Goal: Use online tool/utility: Utilize a website feature to perform a specific function

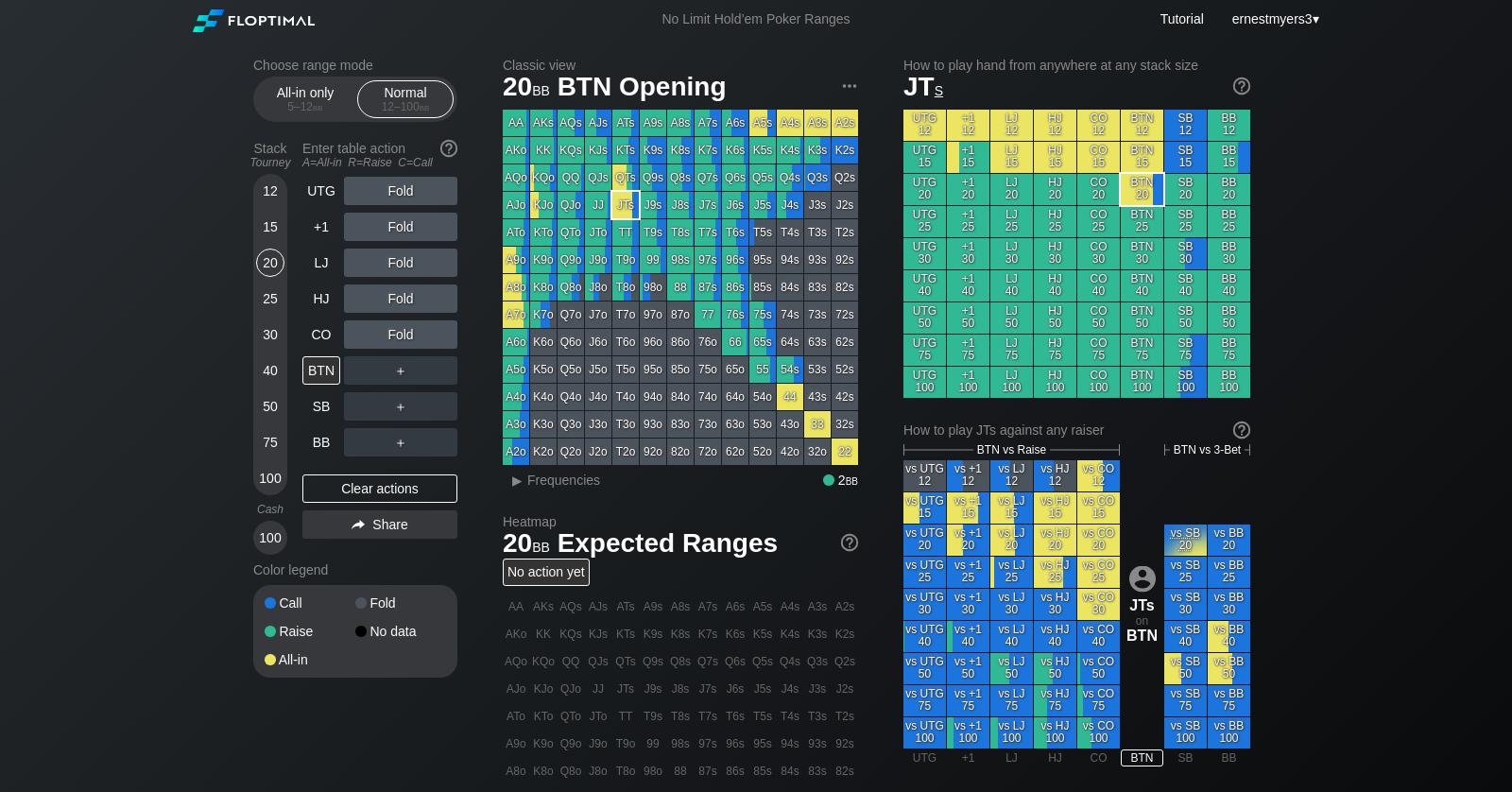
scroll to position [1, 0]
click at [267, 540] on div "100" at bounding box center [270, 538] width 29 height 29
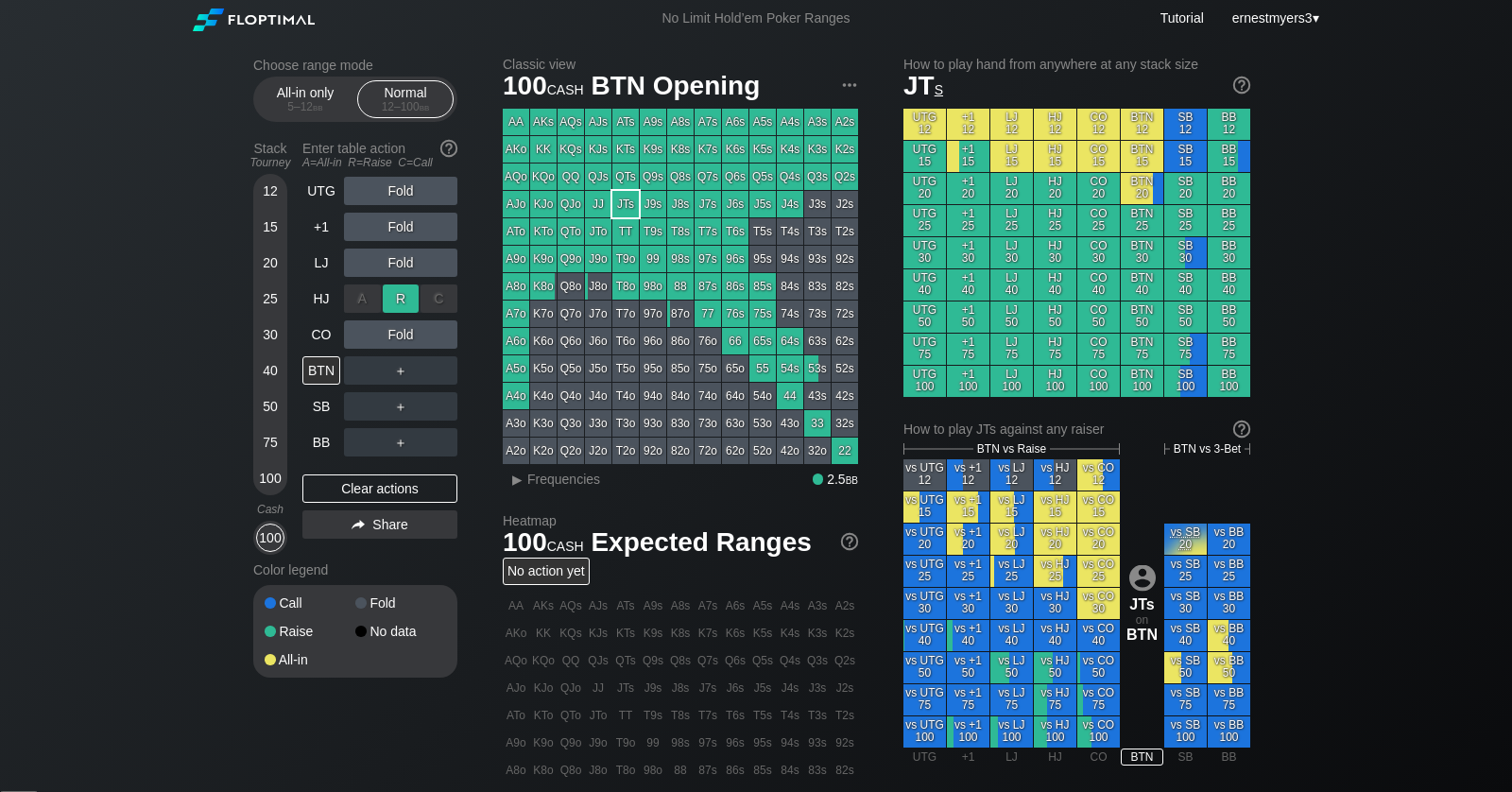
click at [401, 284] on div "R ✕" at bounding box center [401, 299] width 37 height 29
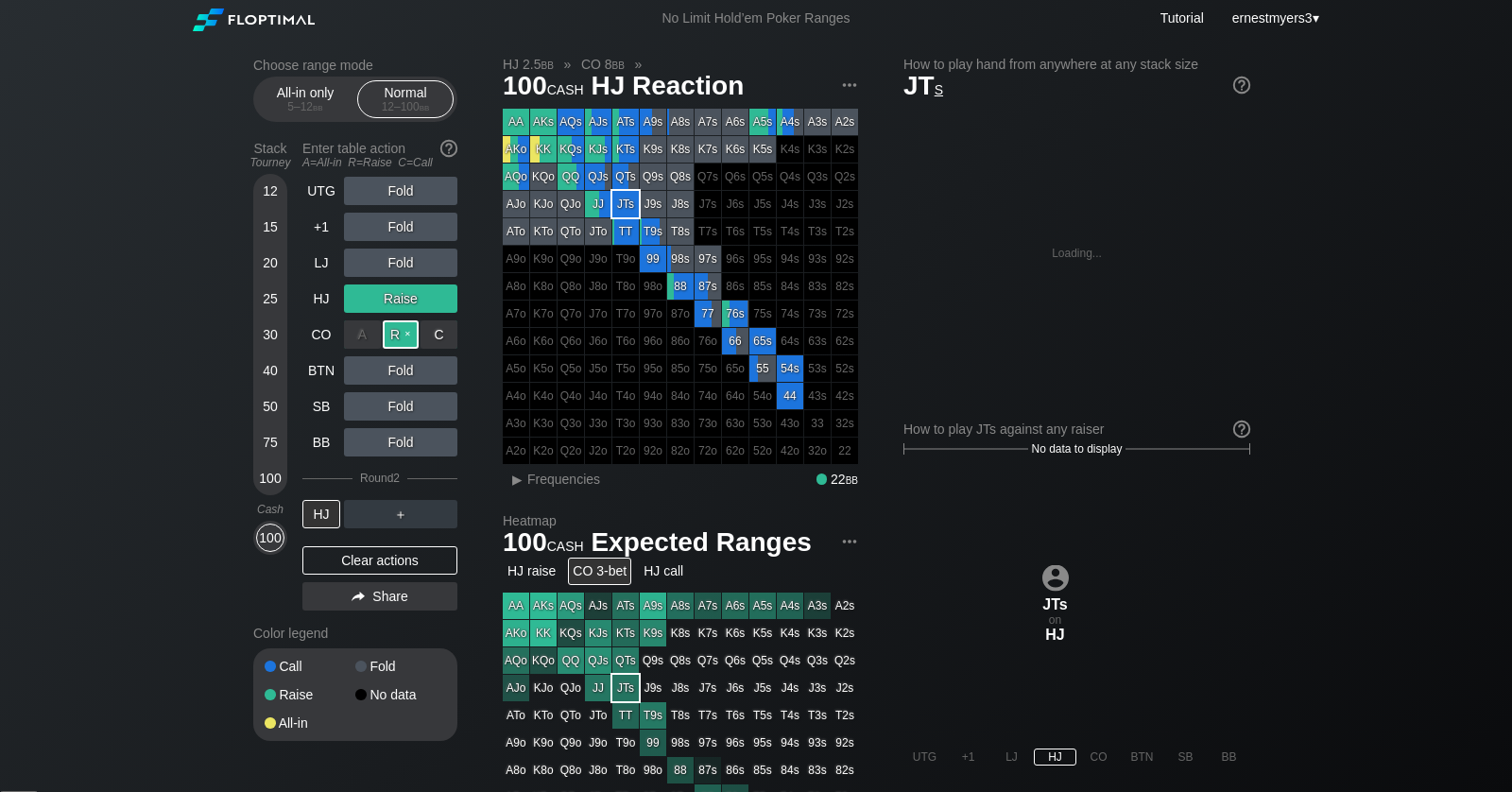
click at [402, 337] on div "R ✕" at bounding box center [401, 335] width 37 height 29
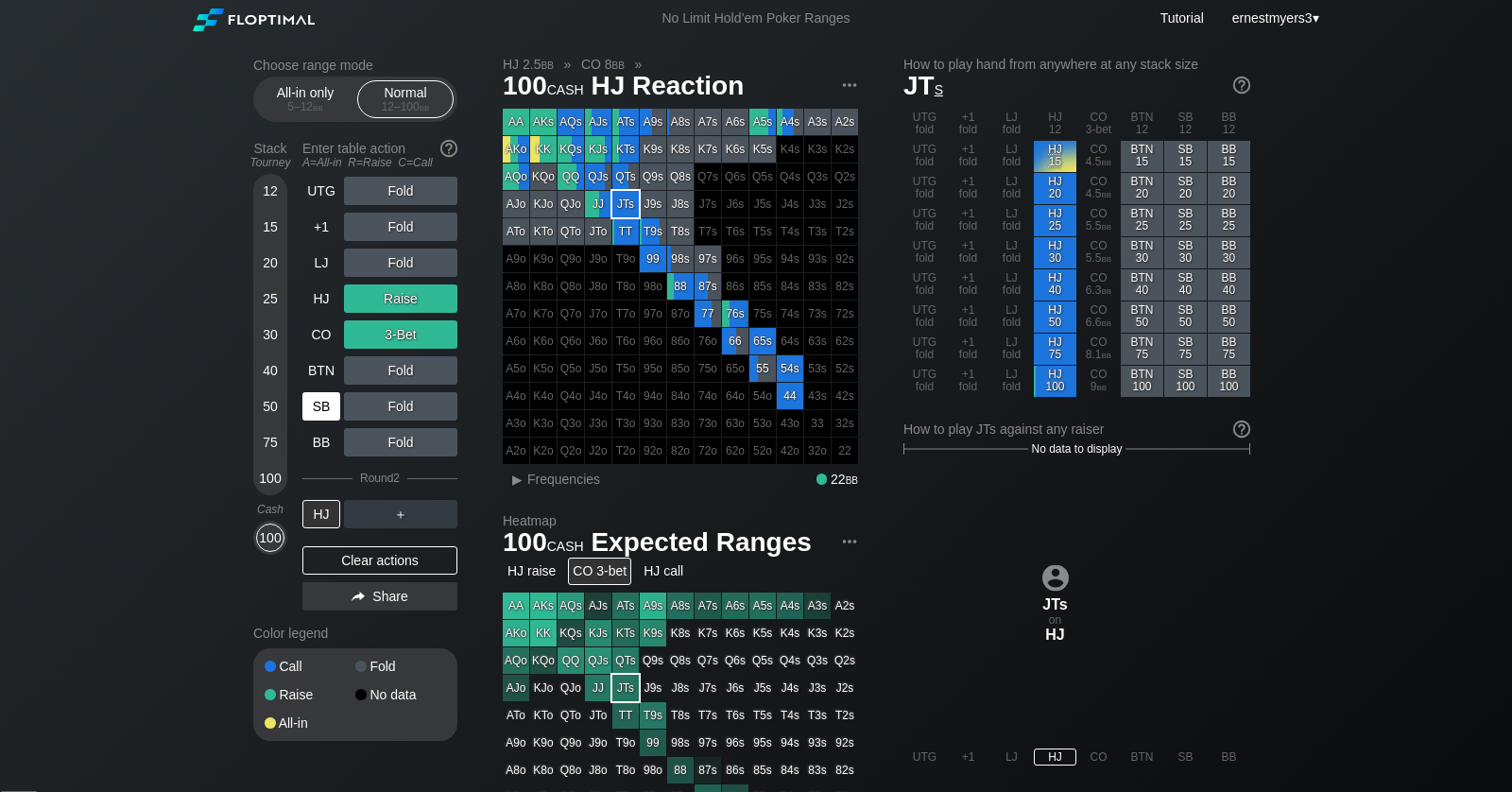
click at [362, 568] on div "Clear actions" at bounding box center [380, 560] width 155 height 29
click at [362, 618] on div "Color legend" at bounding box center [355, 634] width 204 height 31
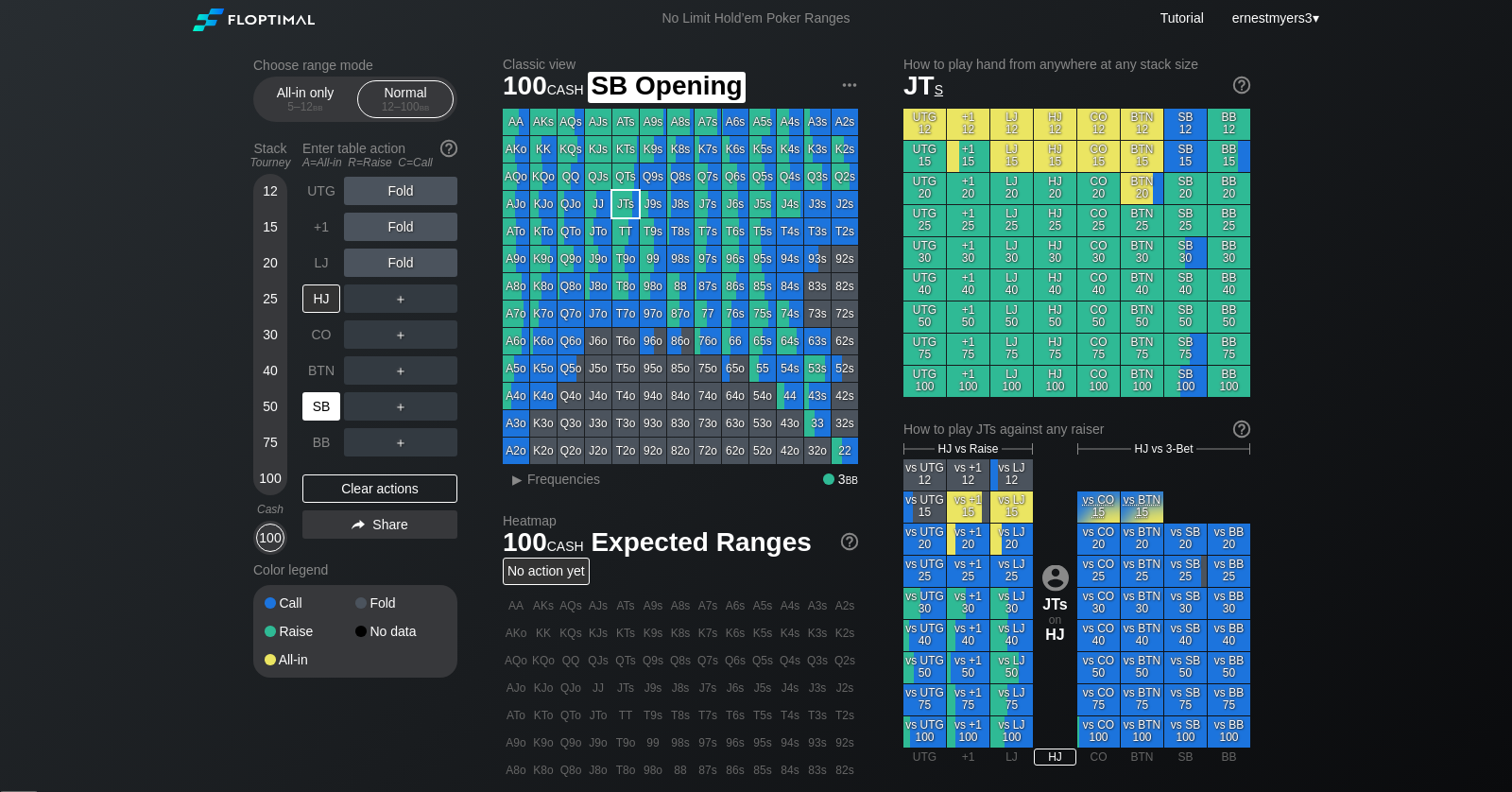
click at [320, 405] on div "SB" at bounding box center [322, 406] width 38 height 29
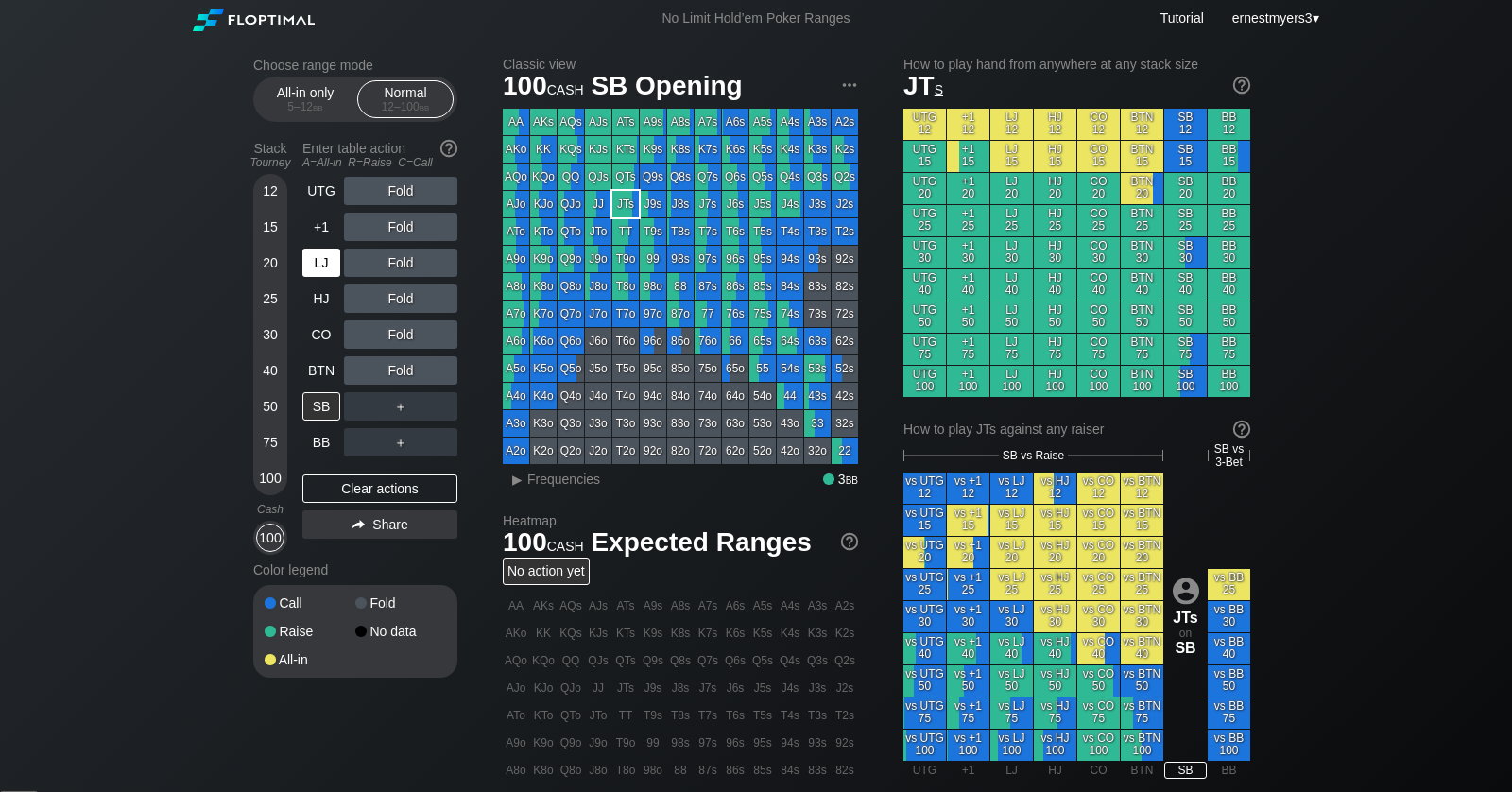
click at [309, 262] on div "LJ" at bounding box center [322, 262] width 38 height 29
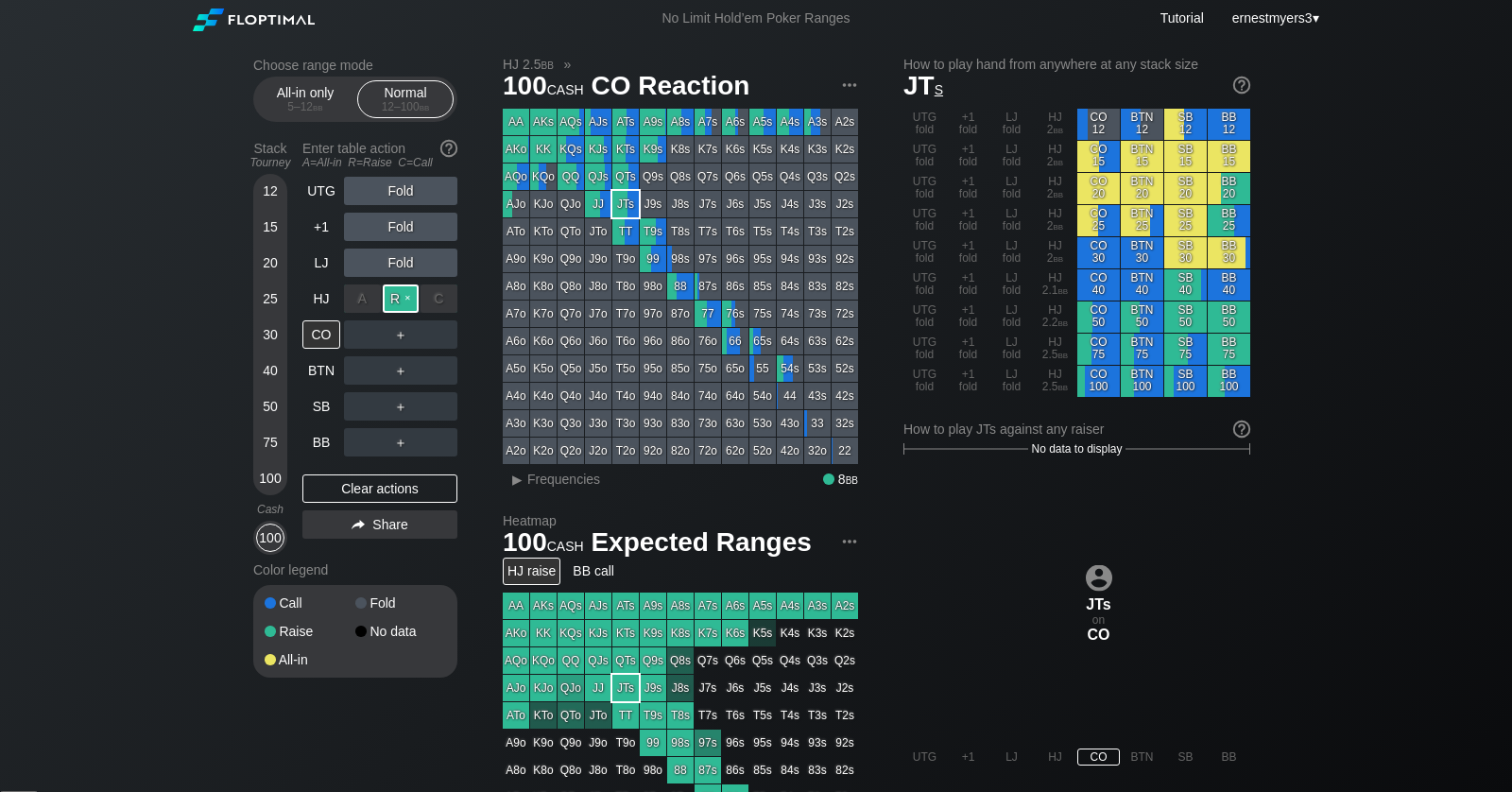
click at [399, 300] on div "R ✕" at bounding box center [401, 299] width 37 height 29
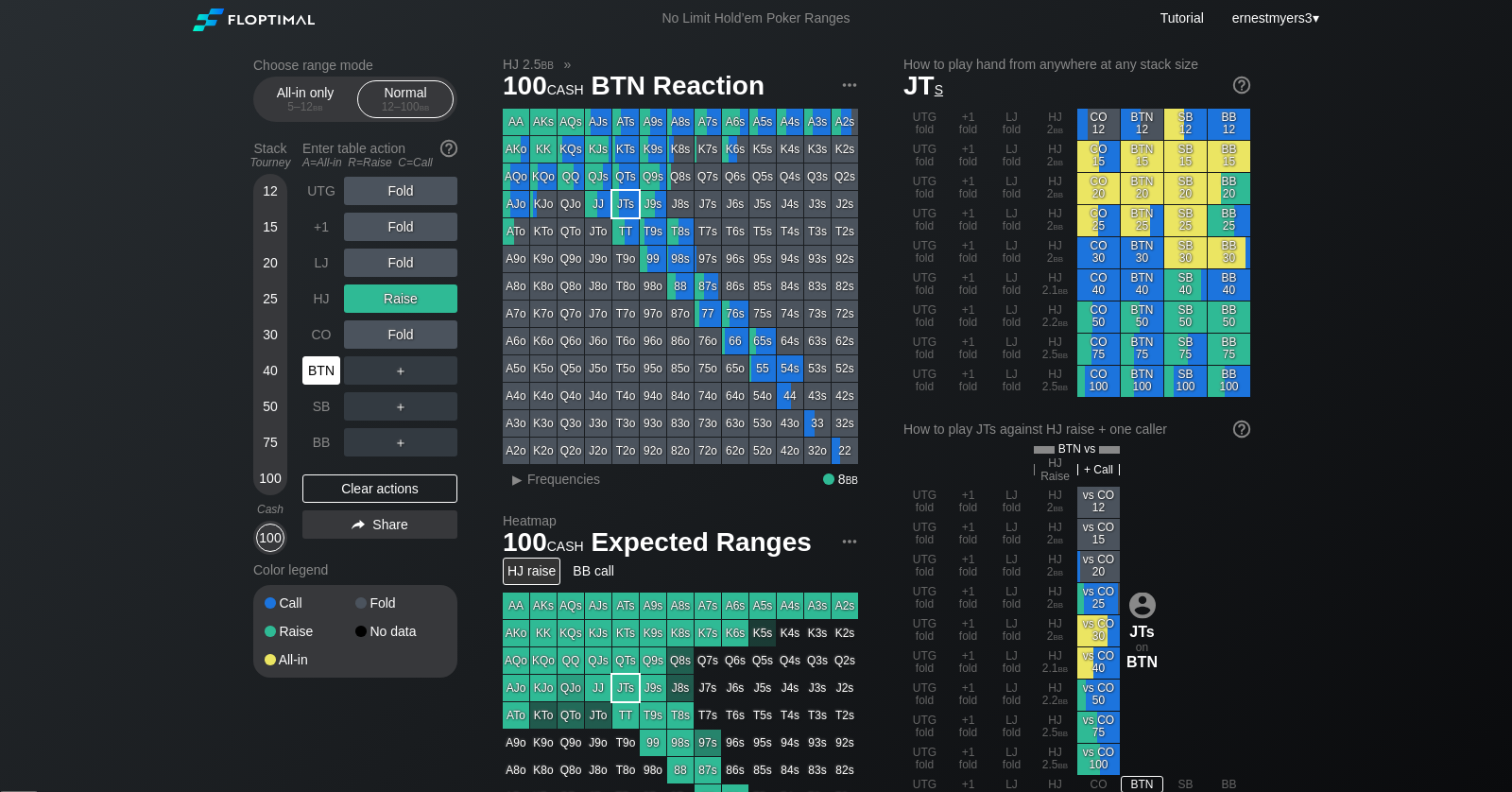
click at [313, 365] on div "BTN" at bounding box center [322, 370] width 38 height 29
